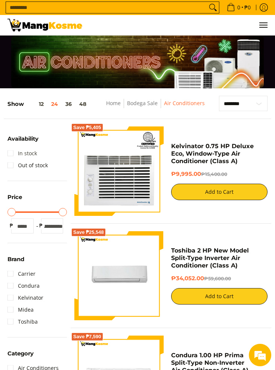
click at [9, 150] on link "In stock" at bounding box center [22, 153] width 30 height 12
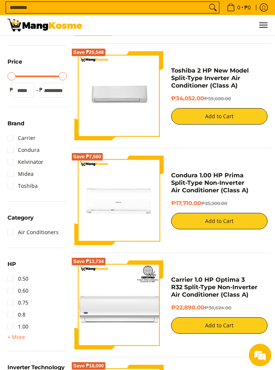
scroll to position [180, 0]
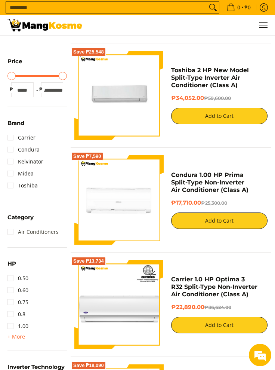
click at [12, 229] on link "Air Conditioners" at bounding box center [32, 232] width 51 height 12
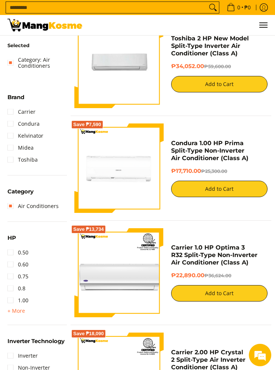
scroll to position [213, 0]
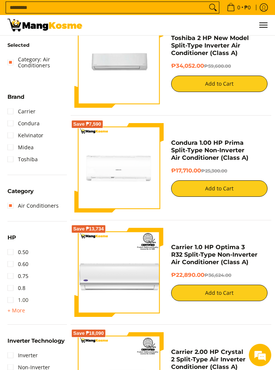
click at [9, 298] on link "1.00" at bounding box center [17, 300] width 21 height 12
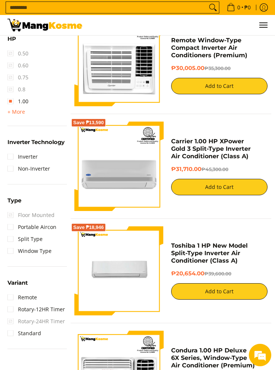
scroll to position [427, 0]
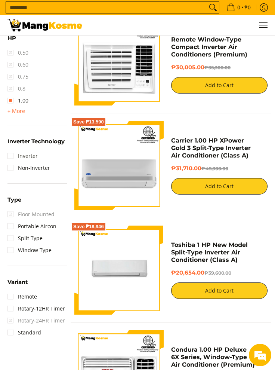
click at [10, 154] on link "Inverter" at bounding box center [22, 156] width 30 height 12
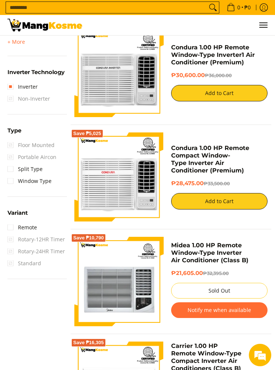
scroll to position [521, 0]
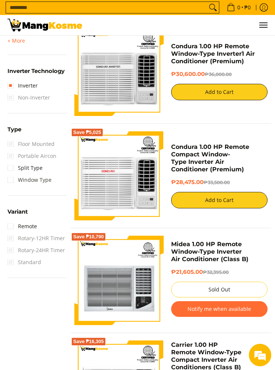
click at [9, 181] on link "Window Type" at bounding box center [29, 180] width 44 height 12
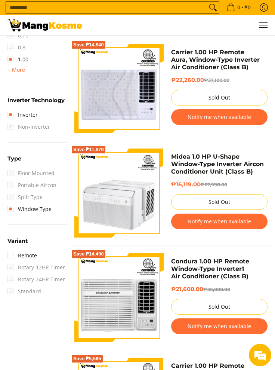
scroll to position [505, 0]
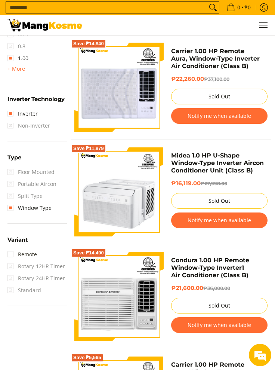
click at [10, 252] on link "Remote" at bounding box center [22, 254] width 30 height 12
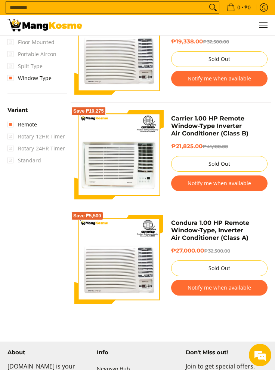
scroll to position [647, 0]
click at [12, 123] on link "Remote" at bounding box center [22, 125] width 30 height 12
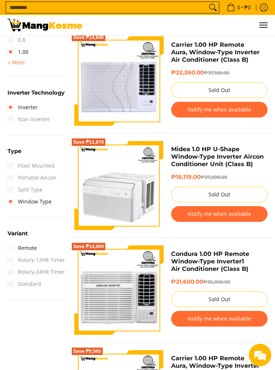
scroll to position [512, 0]
